Goal: Task Accomplishment & Management: Manage account settings

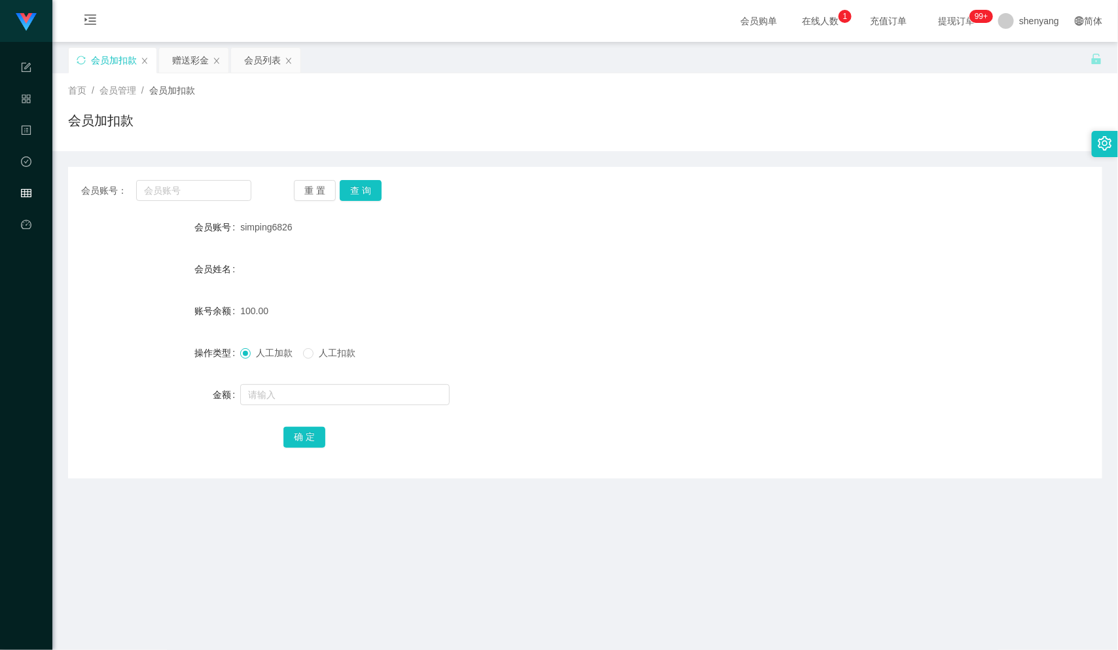
scroll to position [1, 0]
click at [253, 59] on div "会员列表" at bounding box center [262, 59] width 37 height 25
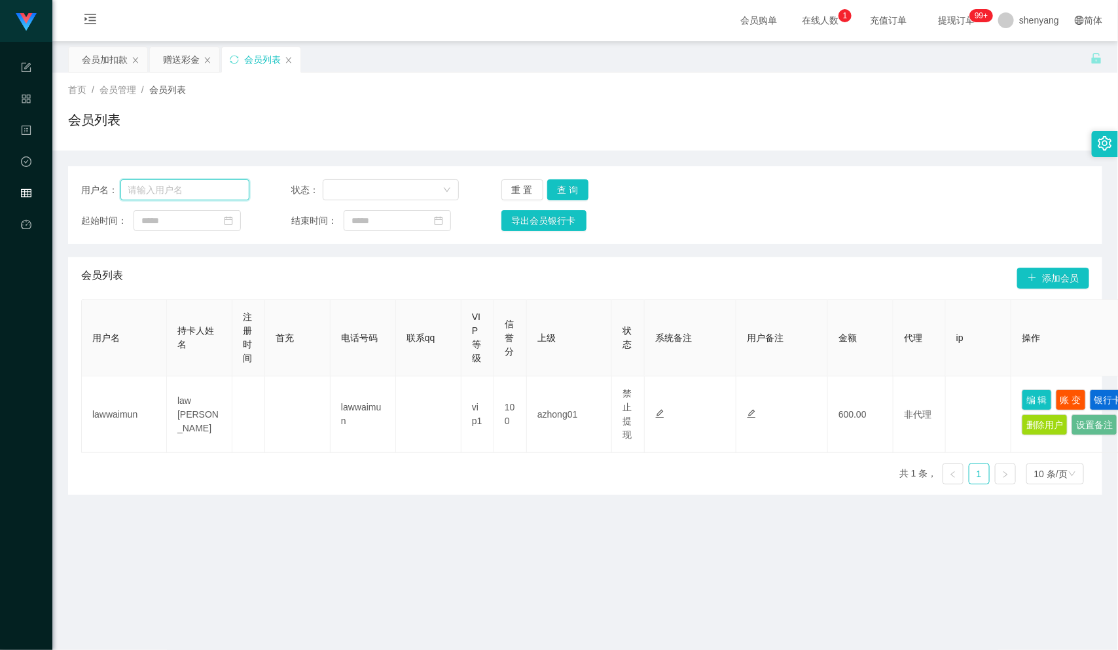
click at [183, 187] on input "text" at bounding box center [184, 189] width 129 height 21
paste input "sharon8821"
type input "sharon8821"
click at [564, 189] on button "查 询" at bounding box center [568, 189] width 42 height 21
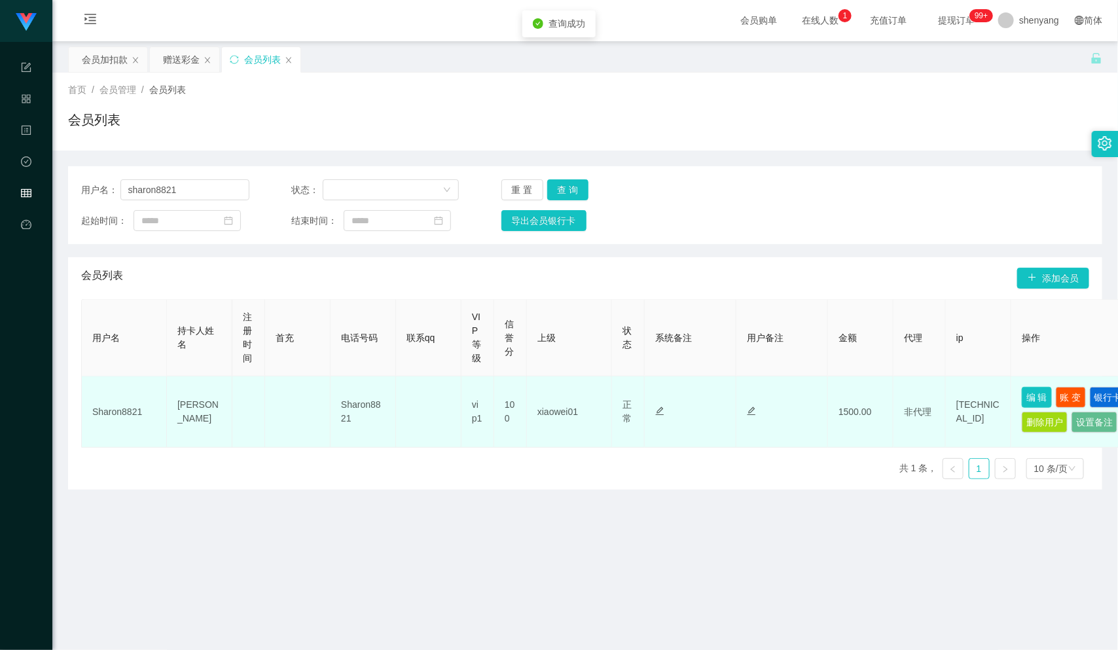
click at [1030, 399] on button "编 辑" at bounding box center [1037, 397] width 30 height 21
type input "Sharon8821"
type input "[PERSON_NAME]"
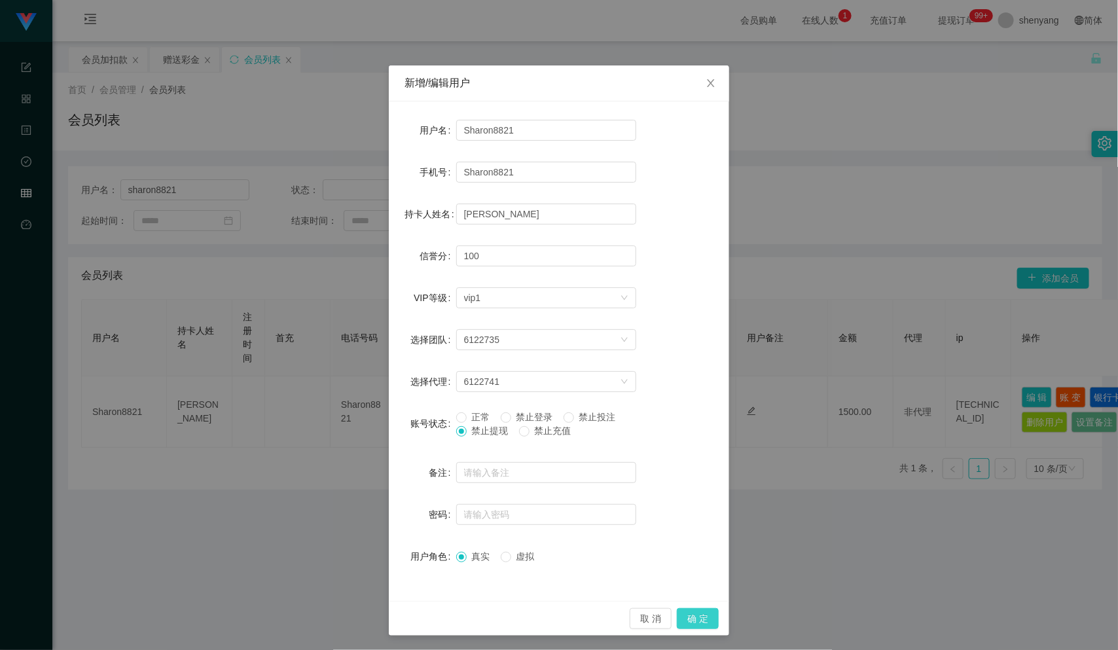
click at [688, 616] on button "确 定" at bounding box center [698, 618] width 42 height 21
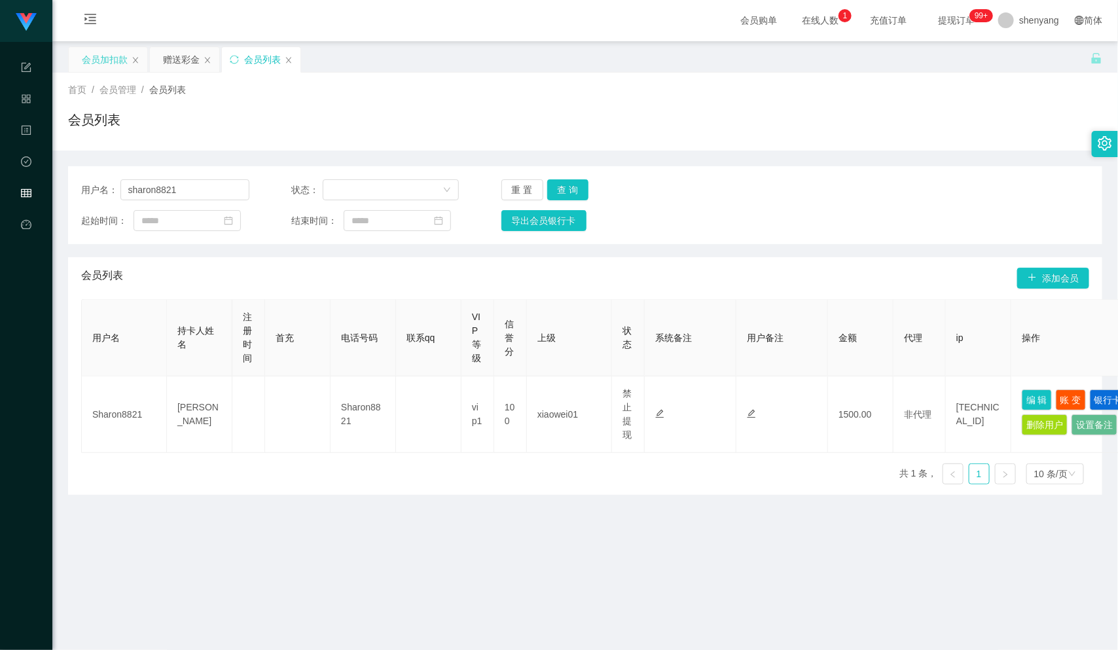
click at [110, 57] on div "会员加扣款" at bounding box center [105, 59] width 46 height 25
